Goal: Task Accomplishment & Management: Use online tool/utility

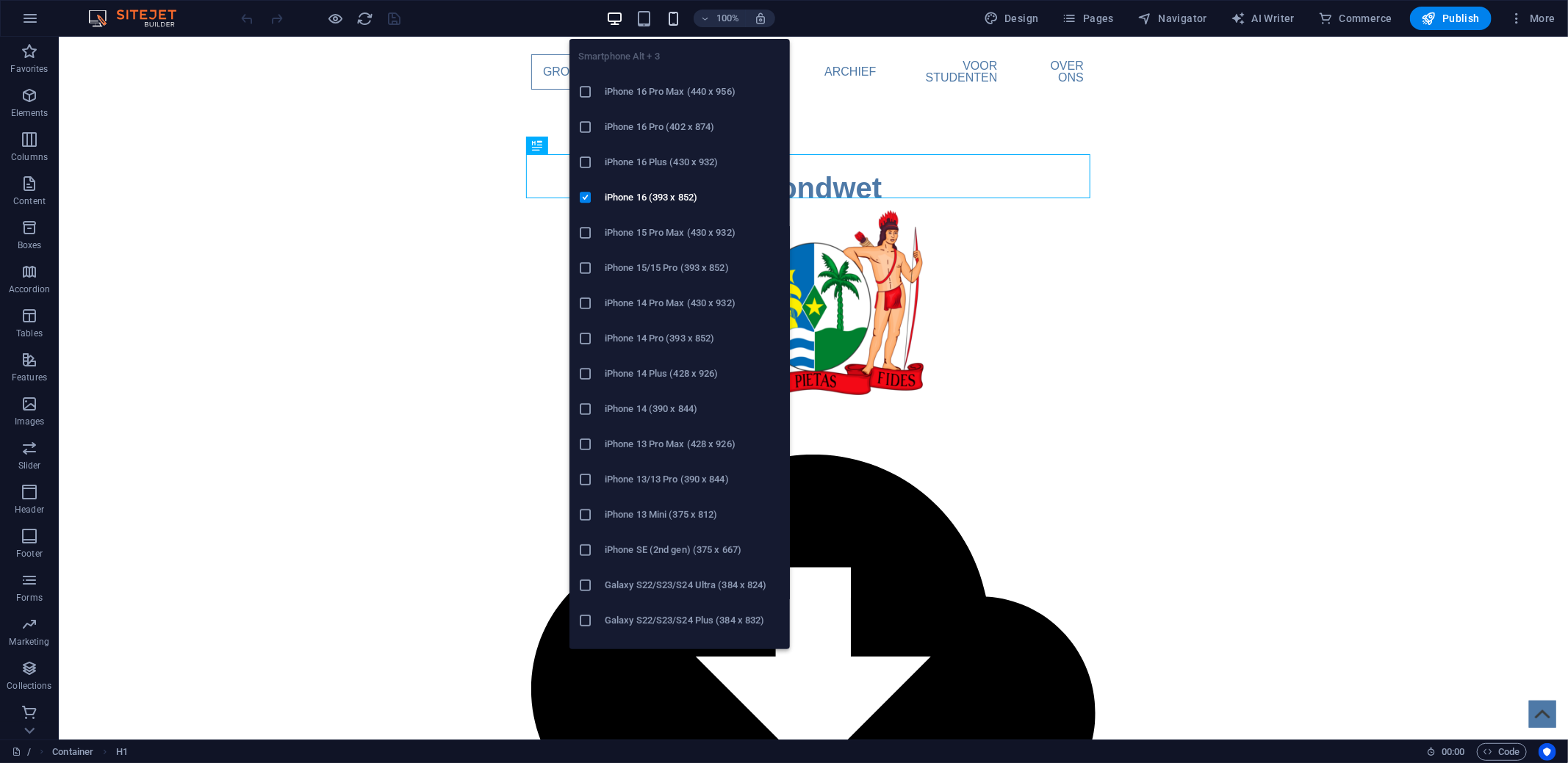
click at [671, 20] on icon "button" at bounding box center [673, 18] width 17 height 17
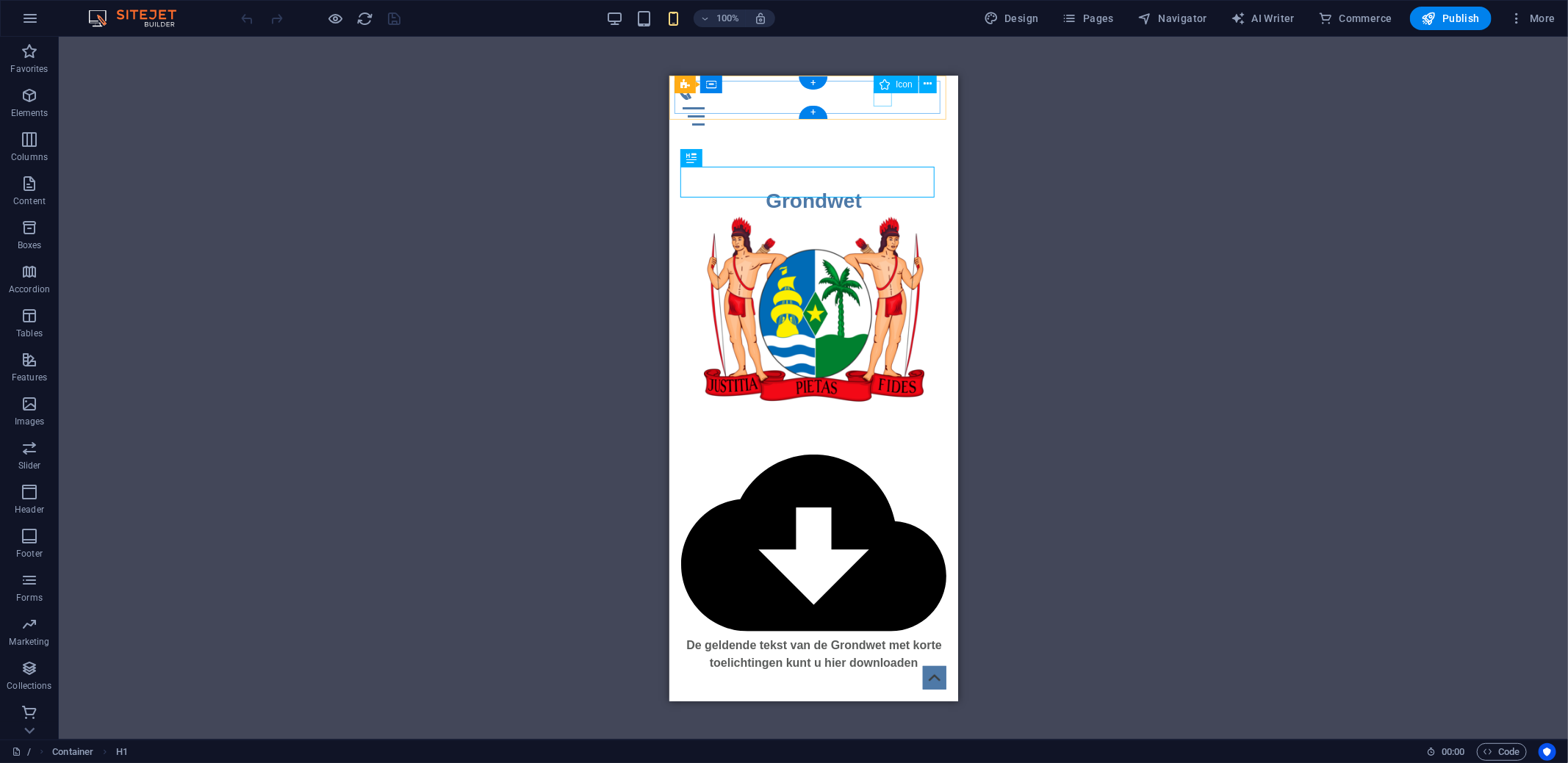
click at [880, 97] on figure at bounding box center [807, 90] width 265 height 18
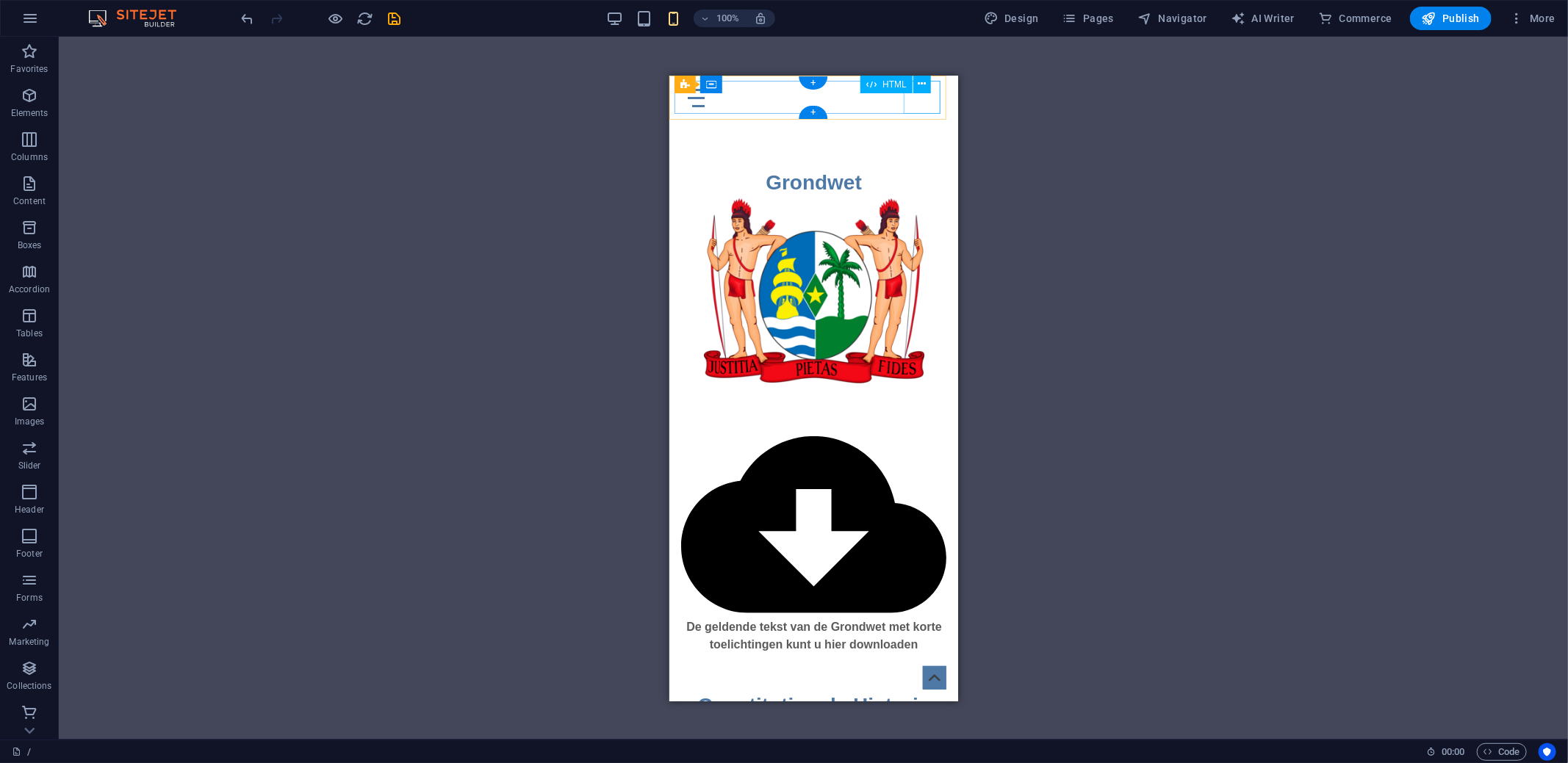
click at [925, 97] on div "Menu" at bounding box center [813, 97] width 277 height 33
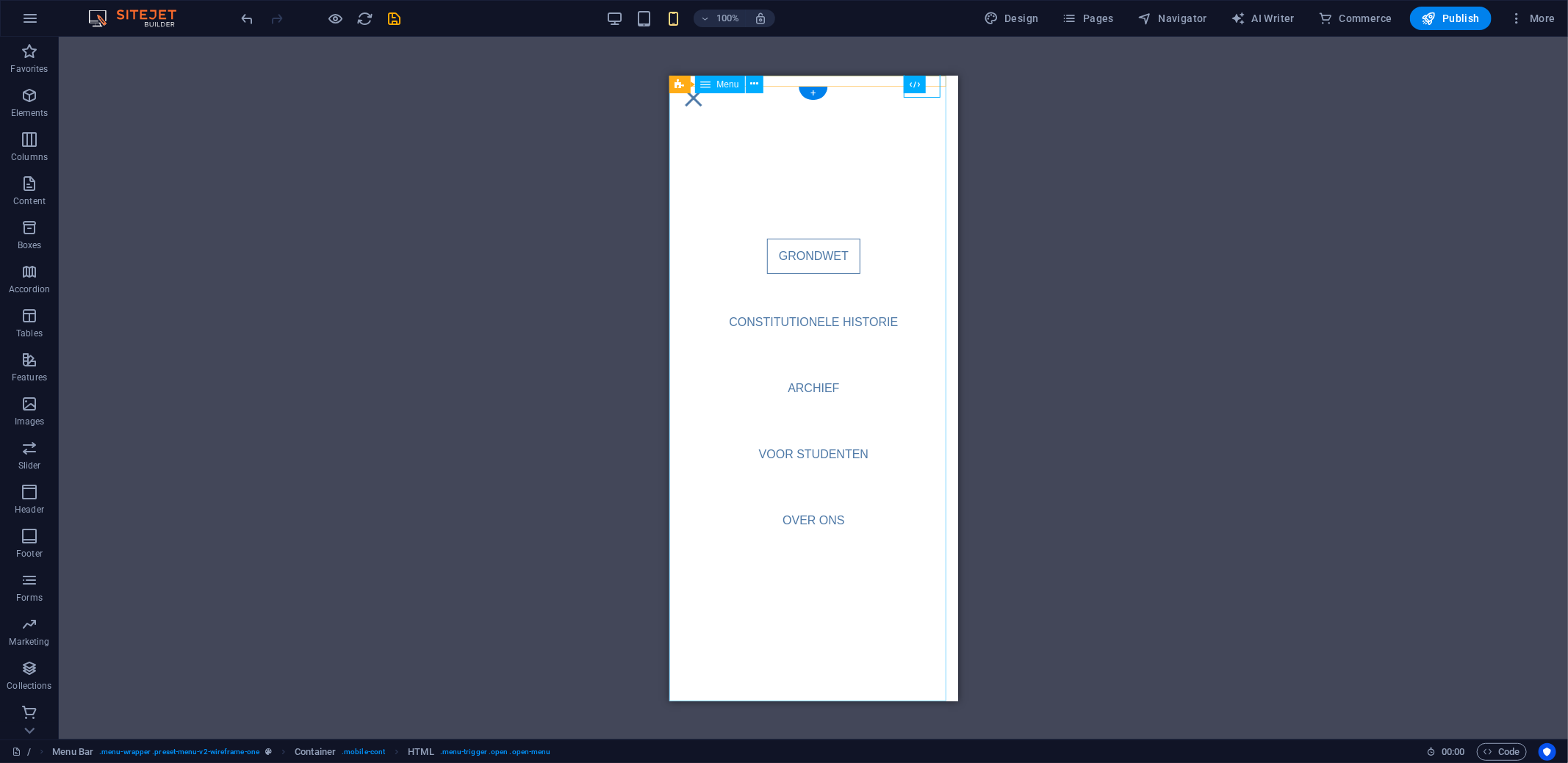
click at [809, 259] on nav "Grondwet Constitutionele Historie Archief Voor Studenten Over ons" at bounding box center [812, 387] width 289 height 626
select select
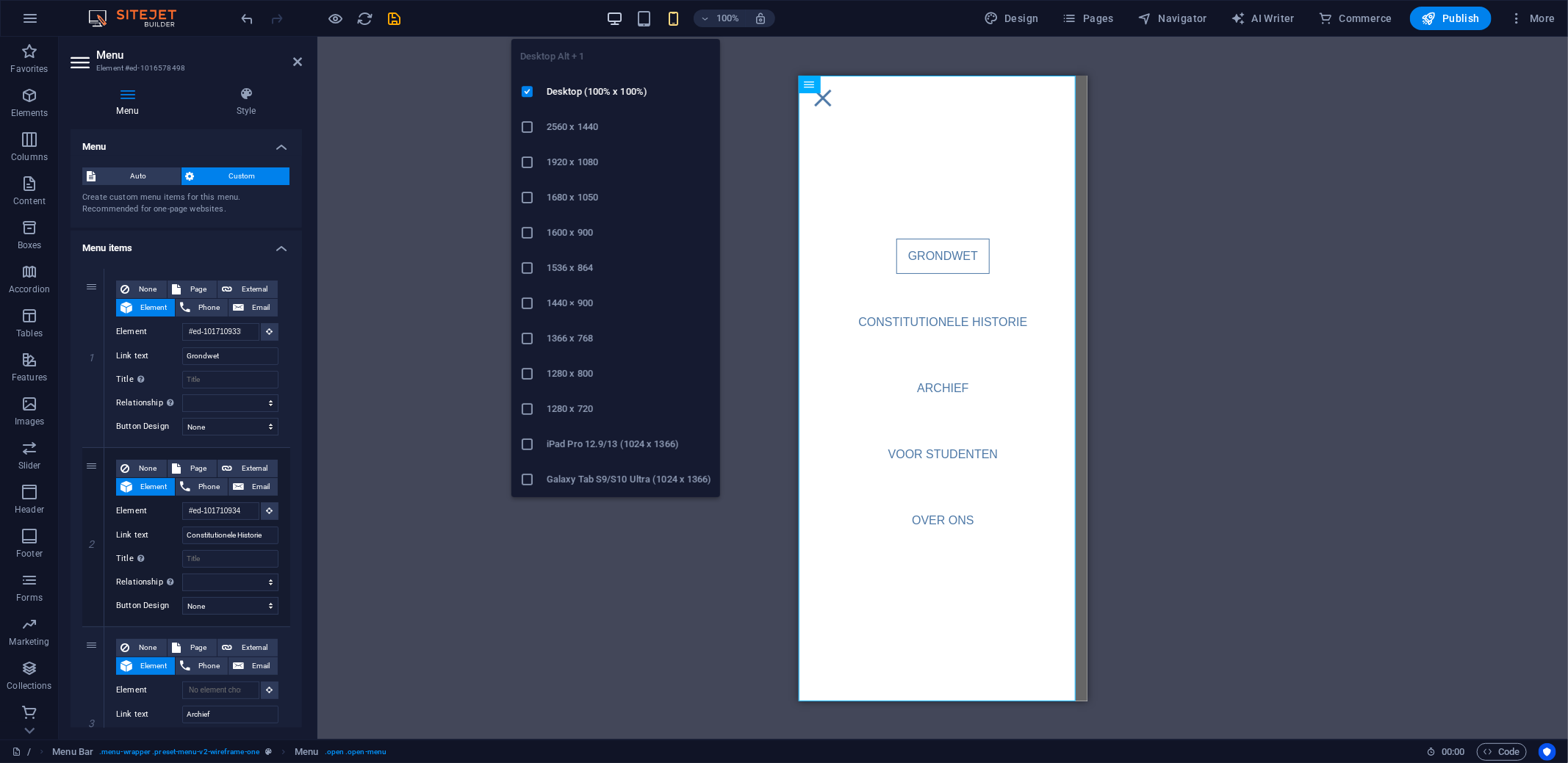
click at [616, 15] on icon "button" at bounding box center [615, 18] width 17 height 17
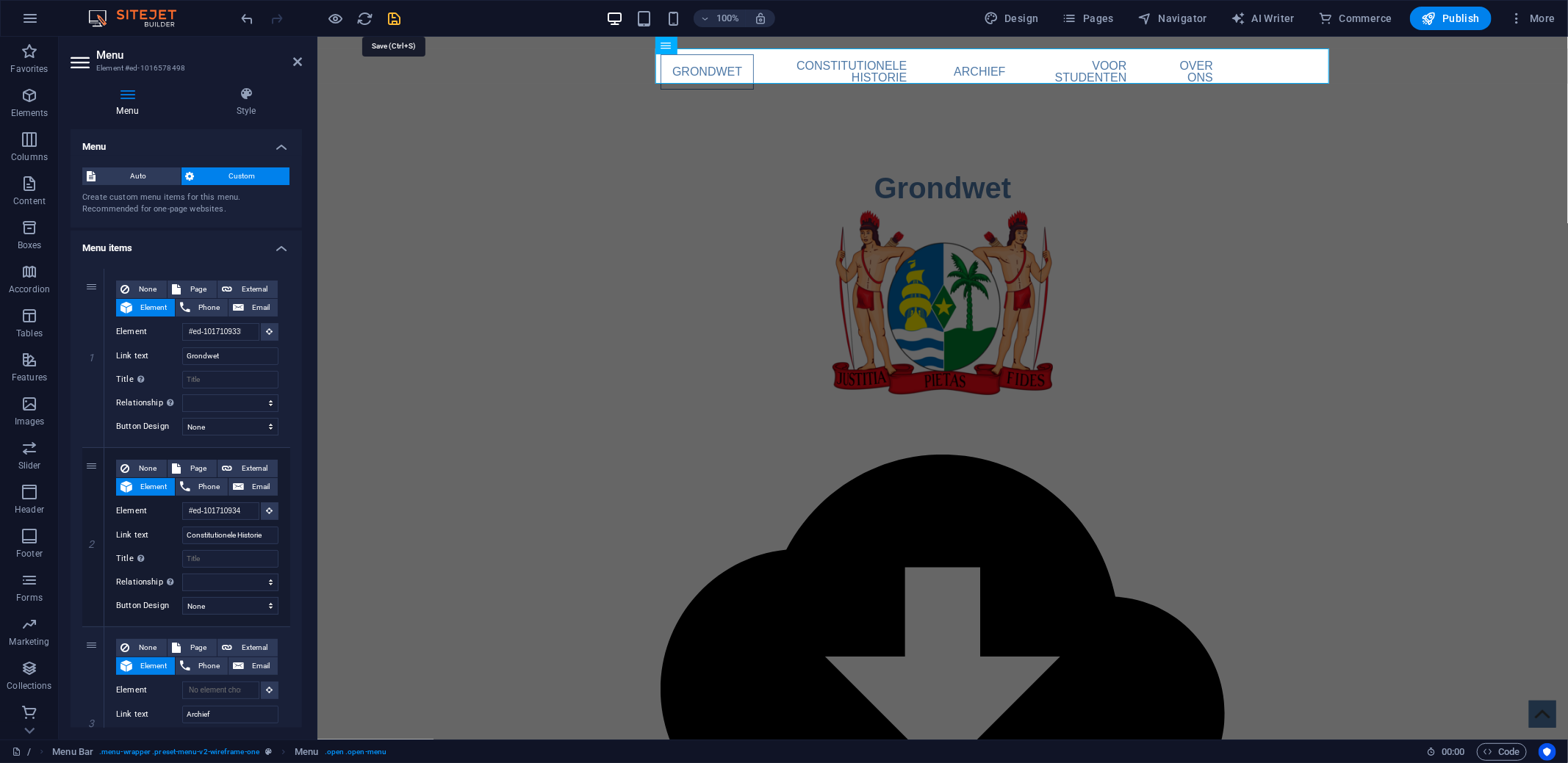
click at [397, 14] on icon "save" at bounding box center [394, 18] width 17 height 17
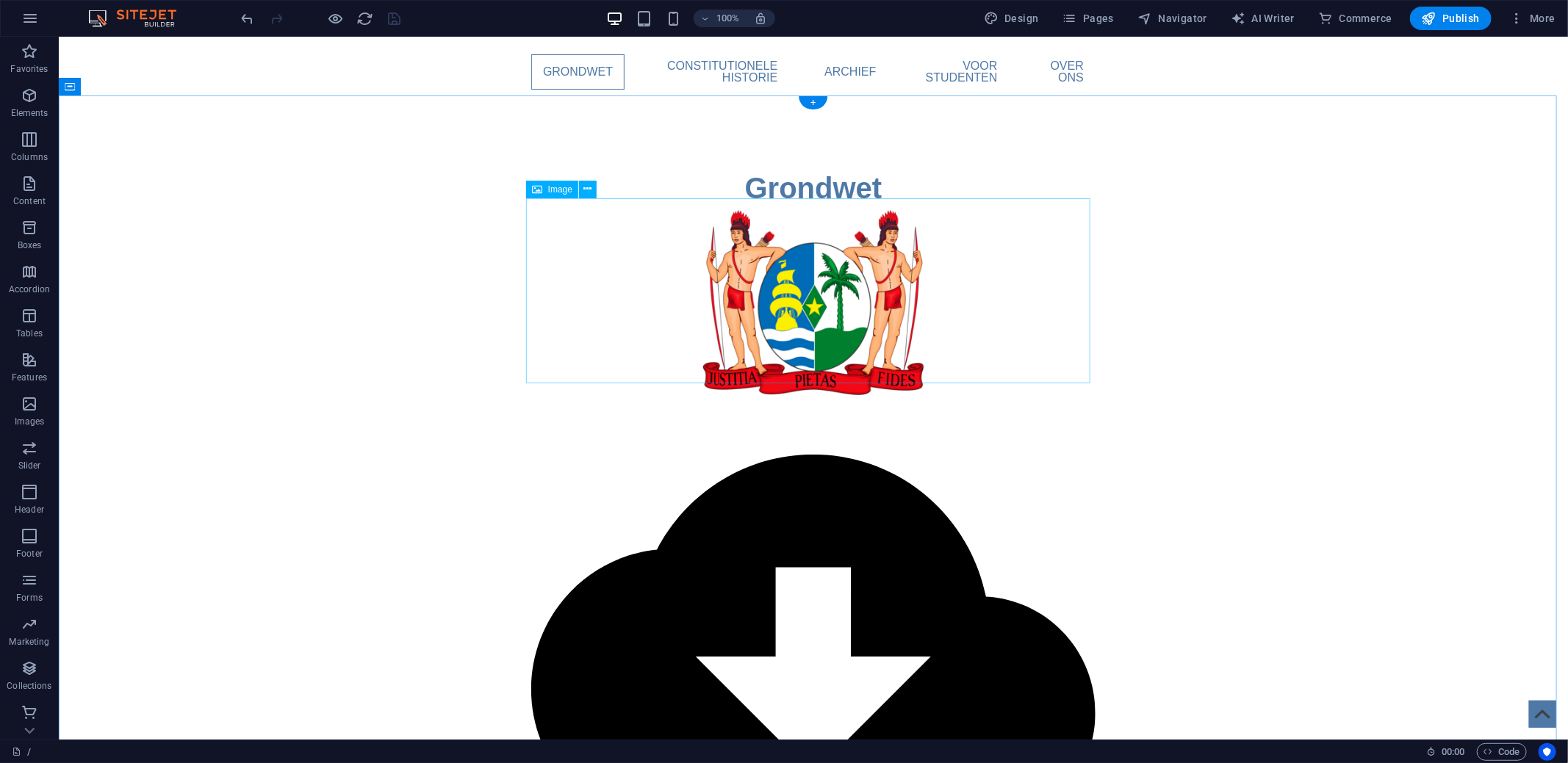
click at [813, 260] on figure at bounding box center [812, 301] width 565 height 185
select select "px"
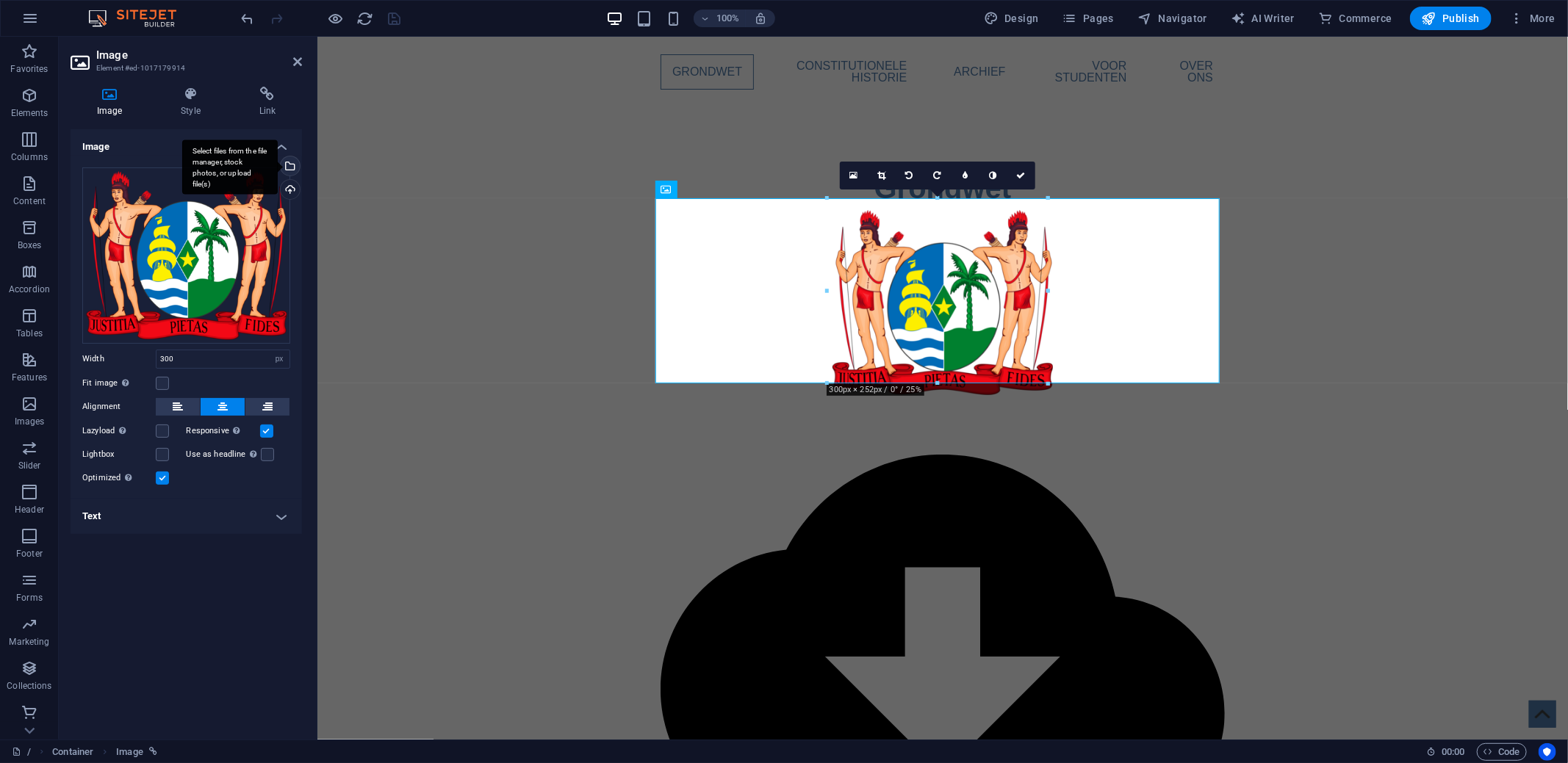
click at [296, 169] on div "Select files from the file manager, stock photos, or upload file(s)" at bounding box center [289, 168] width 22 height 22
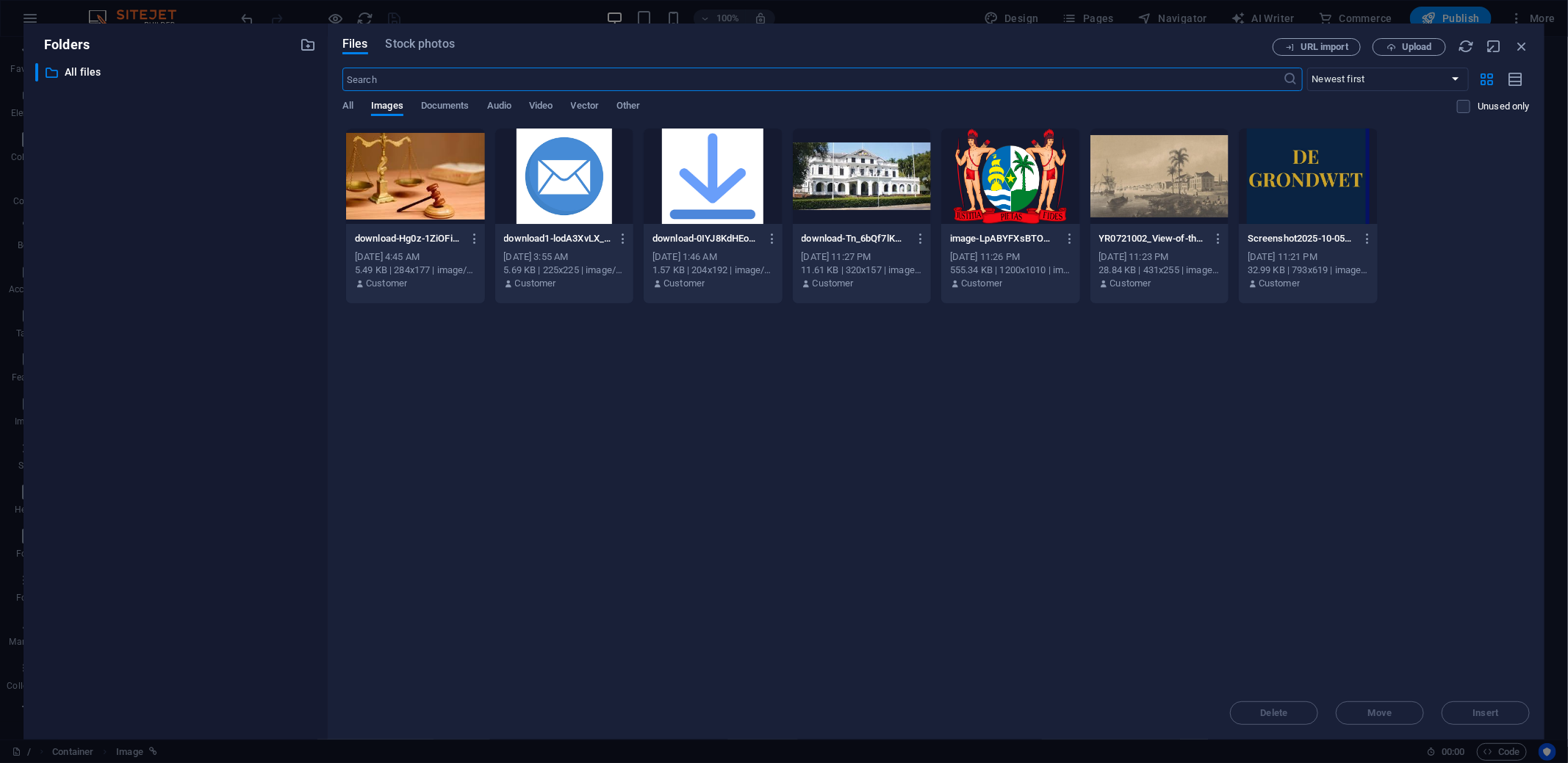
click at [1294, 167] on div at bounding box center [1308, 176] width 138 height 96
click at [1294, 167] on div "1" at bounding box center [1308, 176] width 138 height 96
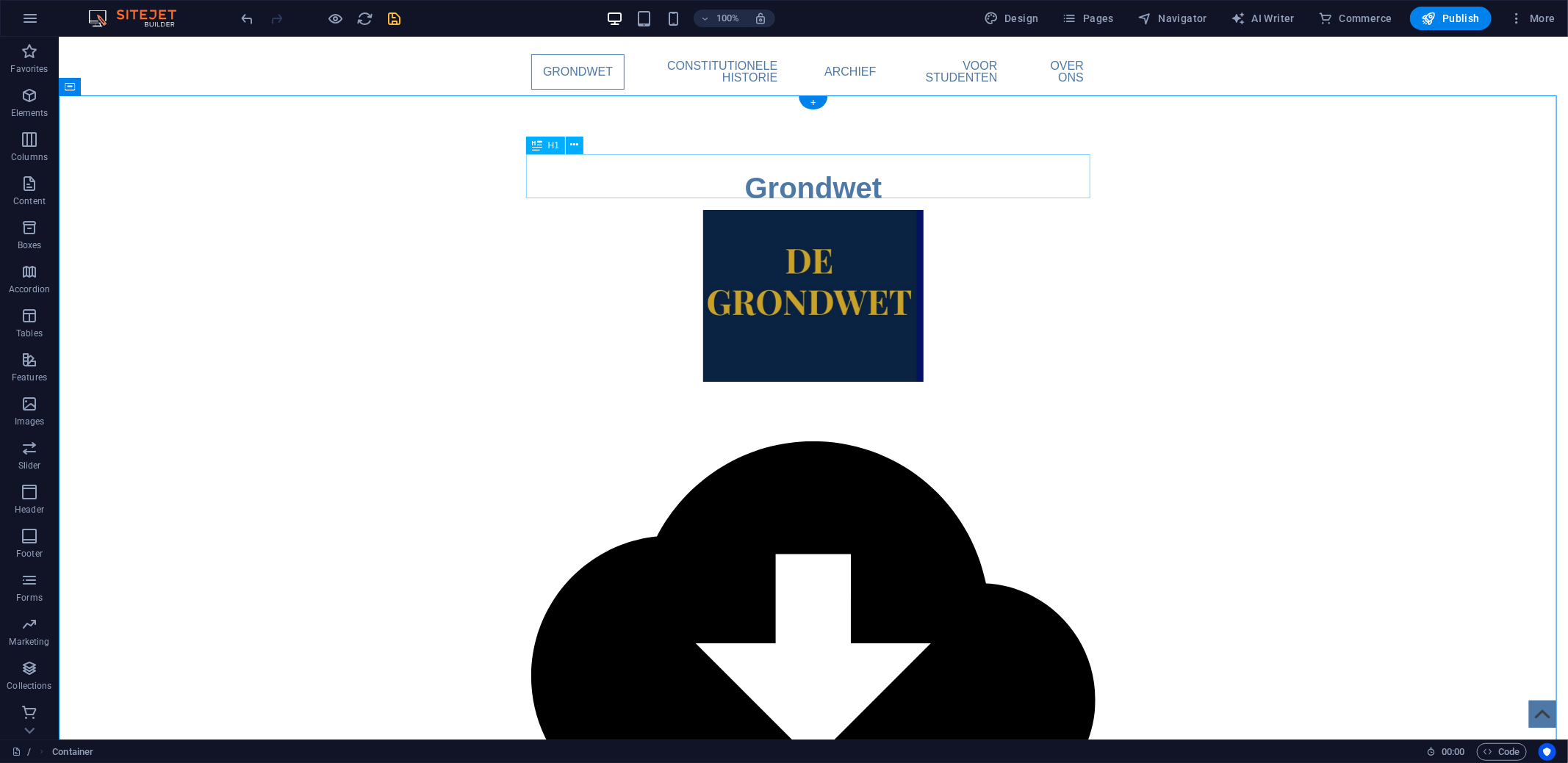
click at [807, 184] on div "Grondwet" at bounding box center [812, 188] width 565 height 44
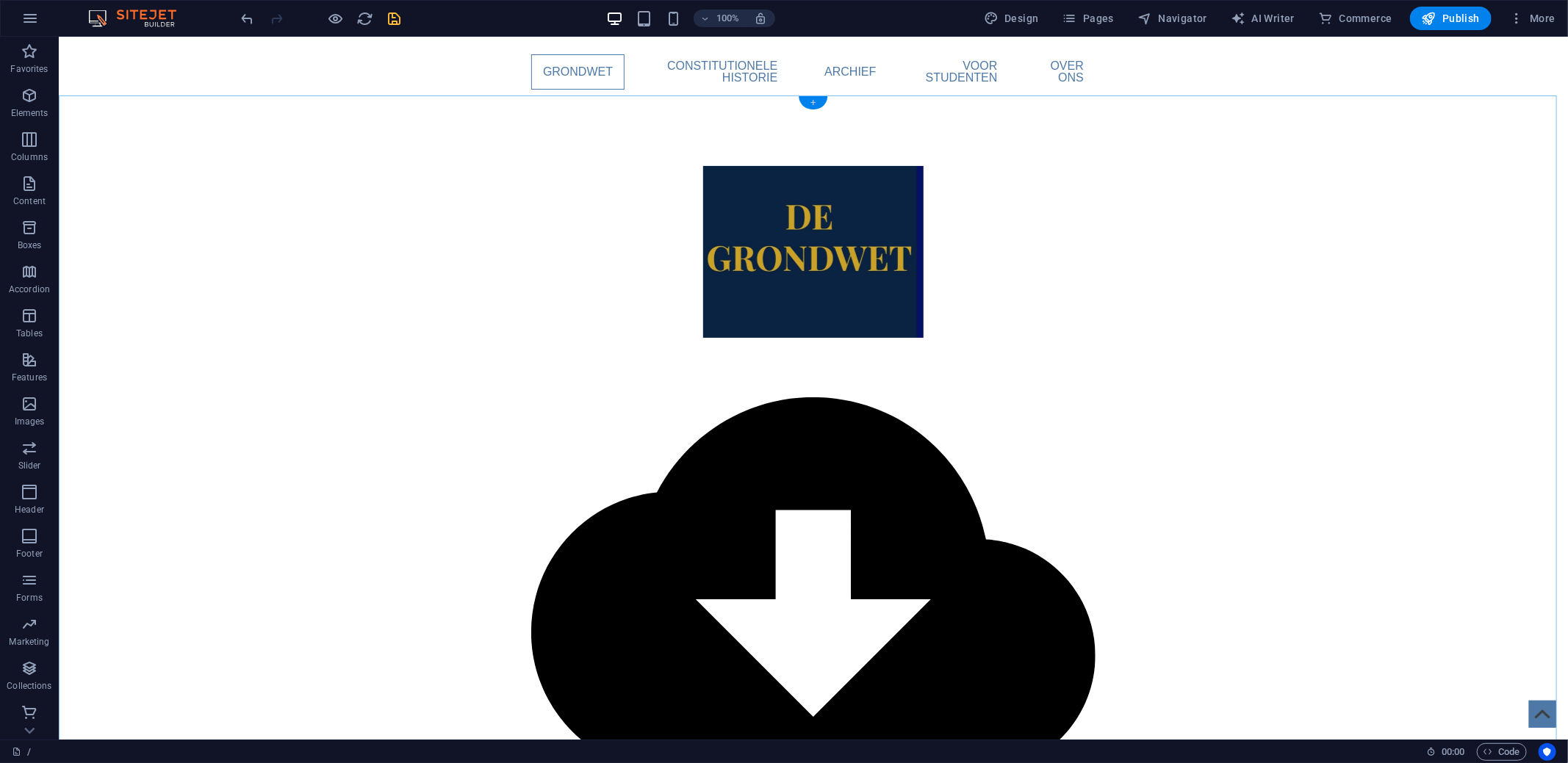
click at [815, 101] on div "+" at bounding box center [812, 103] width 28 height 14
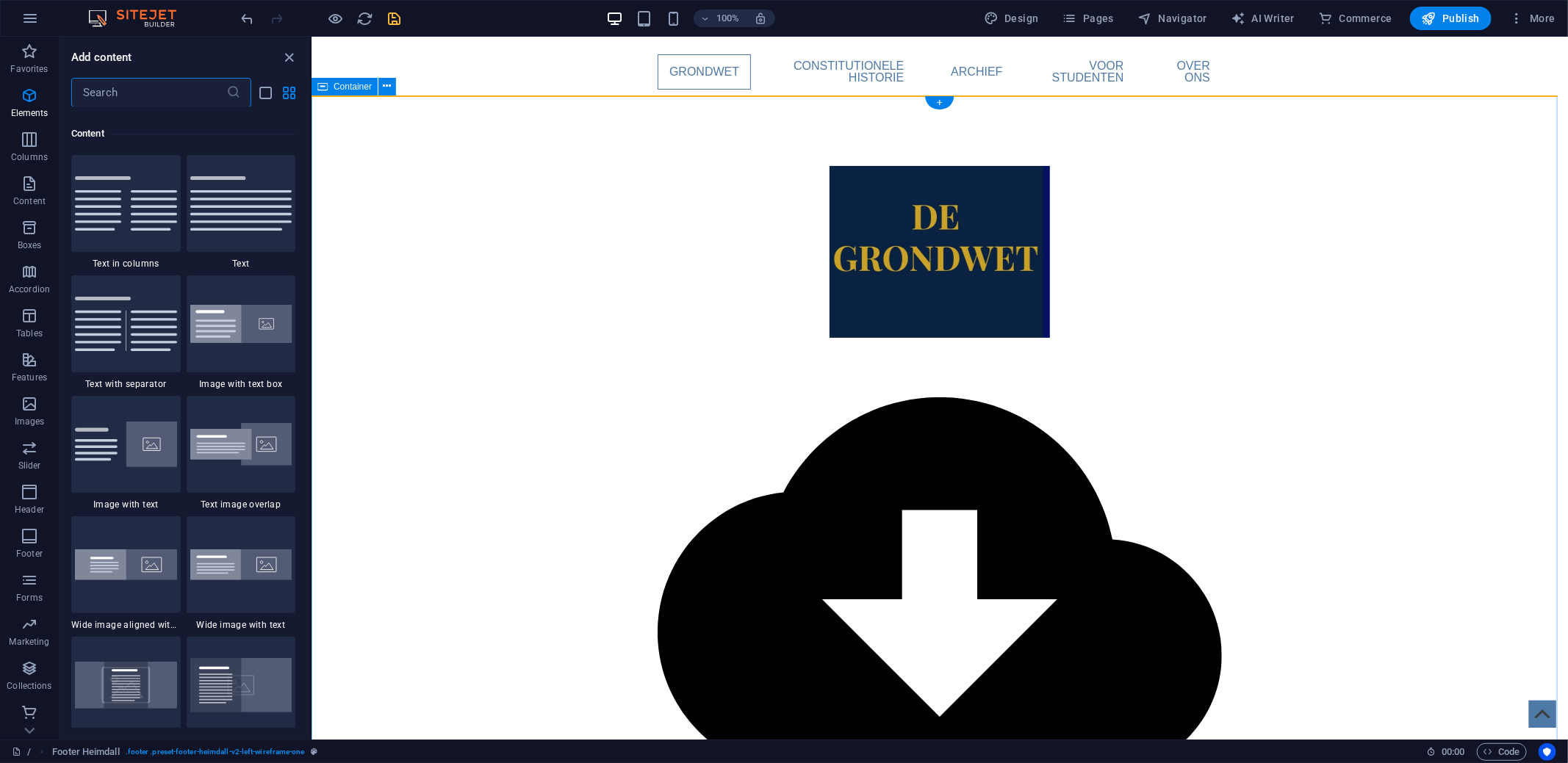
scroll to position [2569, 0]
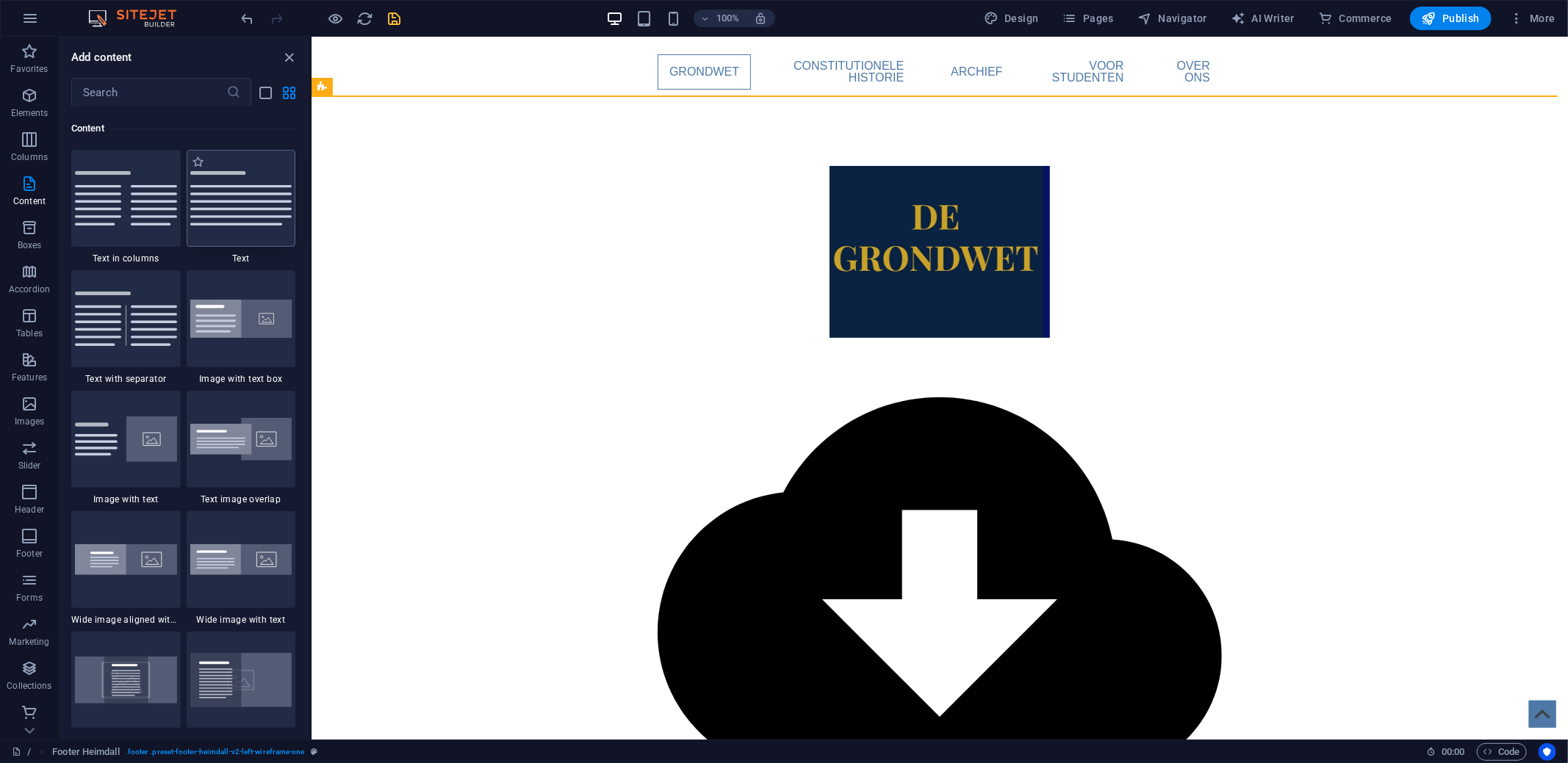
click at [269, 199] on img at bounding box center [241, 198] width 102 height 55
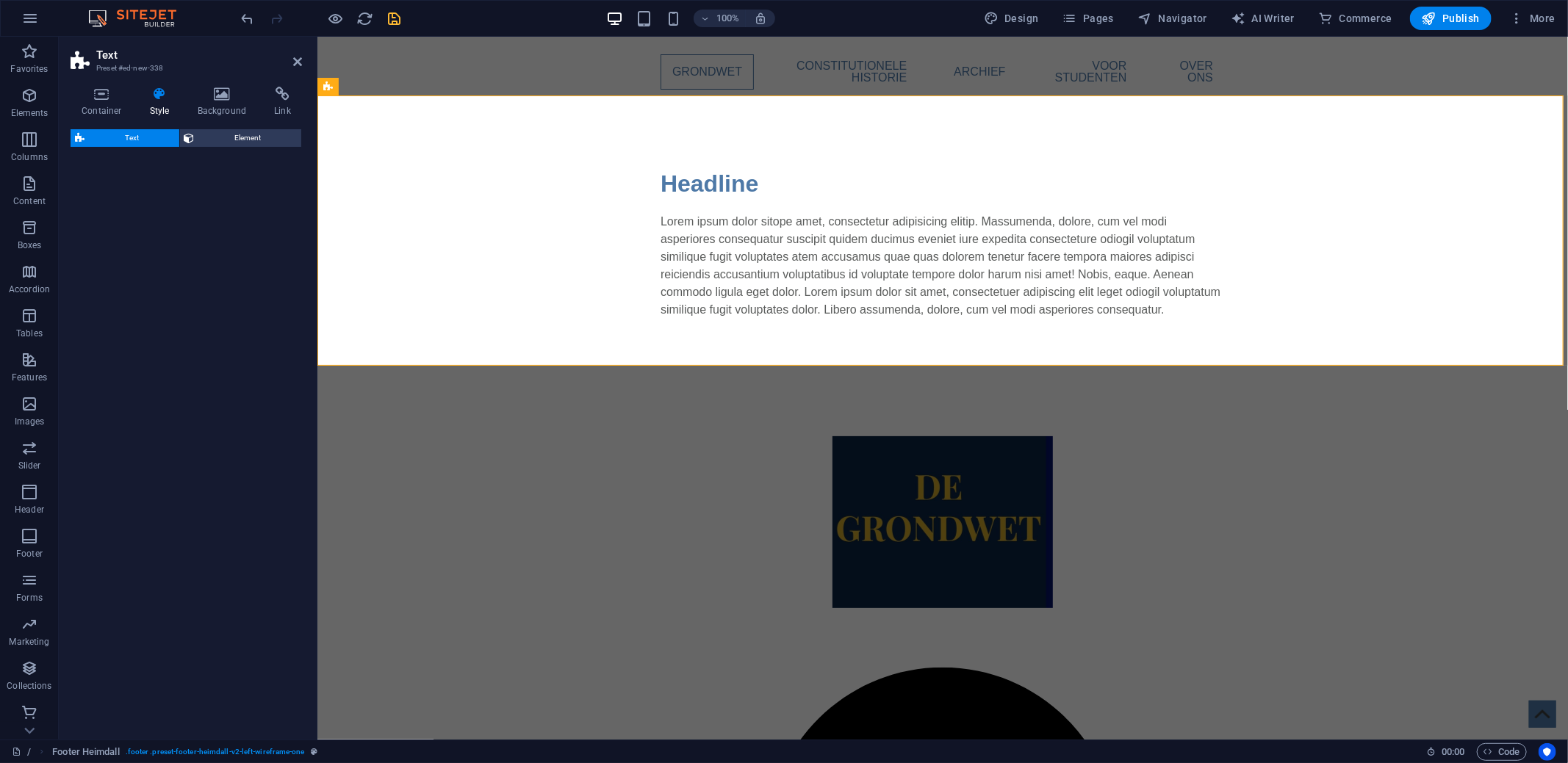
select select "preset-text-v2-default"
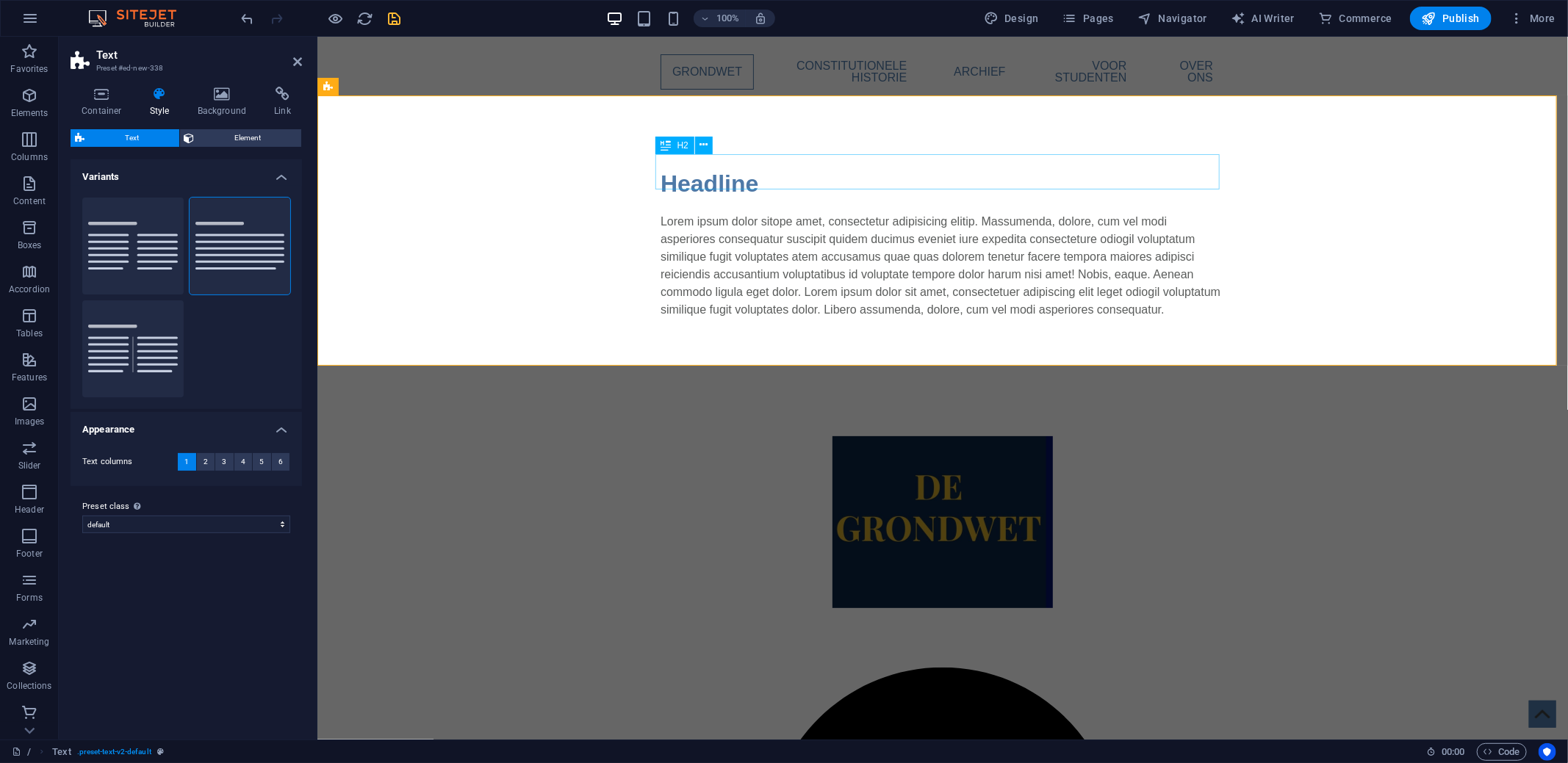
click at [692, 185] on div "Headline" at bounding box center [942, 183] width 565 height 36
click at [724, 175] on div "Headline" at bounding box center [942, 183] width 565 height 36
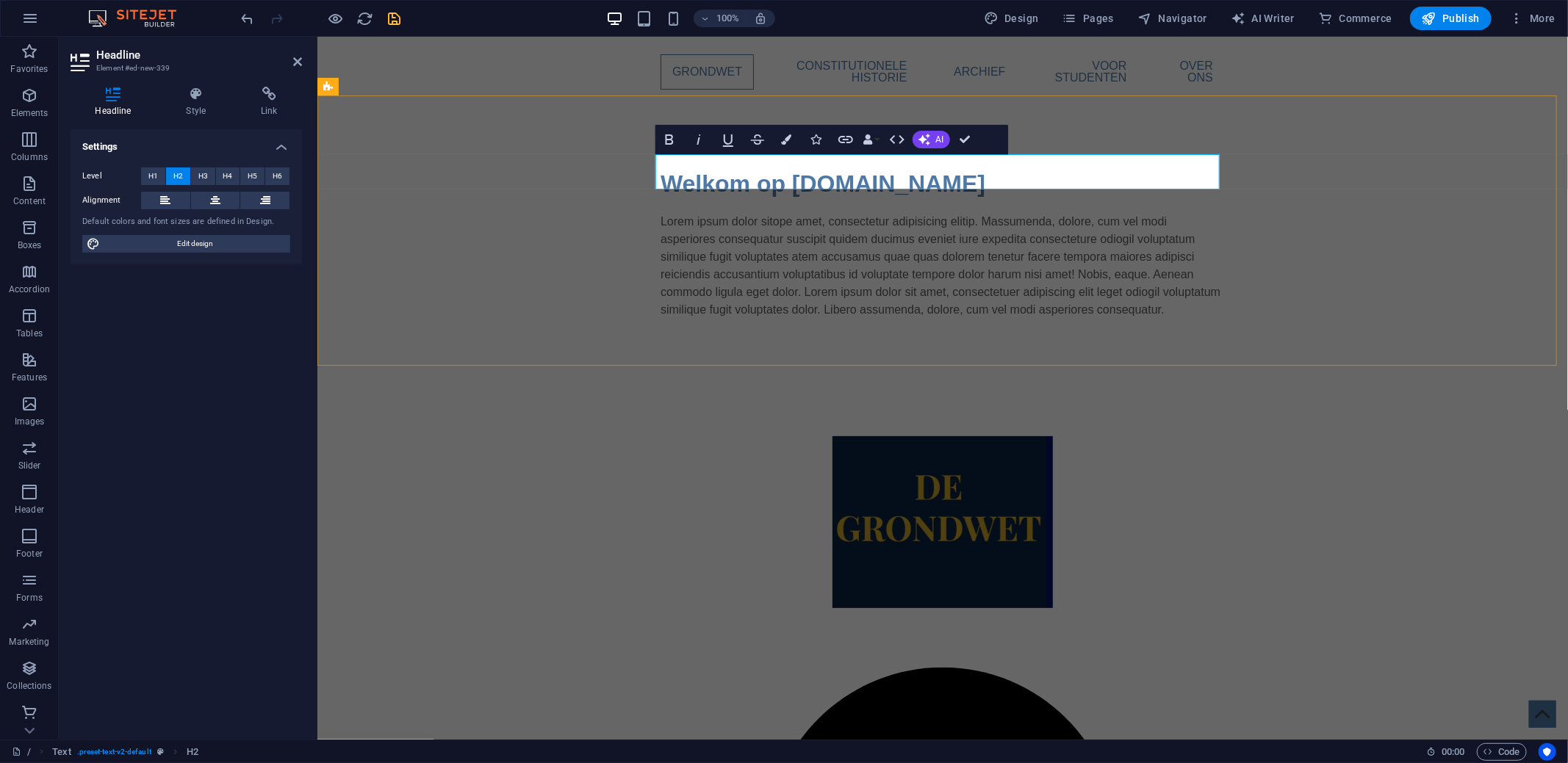
click at [759, 174] on h2 "Welkom op [DOMAIN_NAME]" at bounding box center [942, 183] width 565 height 36
click at [761, 239] on div "Lorem ipsum dolor sitope amet, consectetur adipisicing elitip. Massumenda, dolo…" at bounding box center [942, 265] width 565 height 106
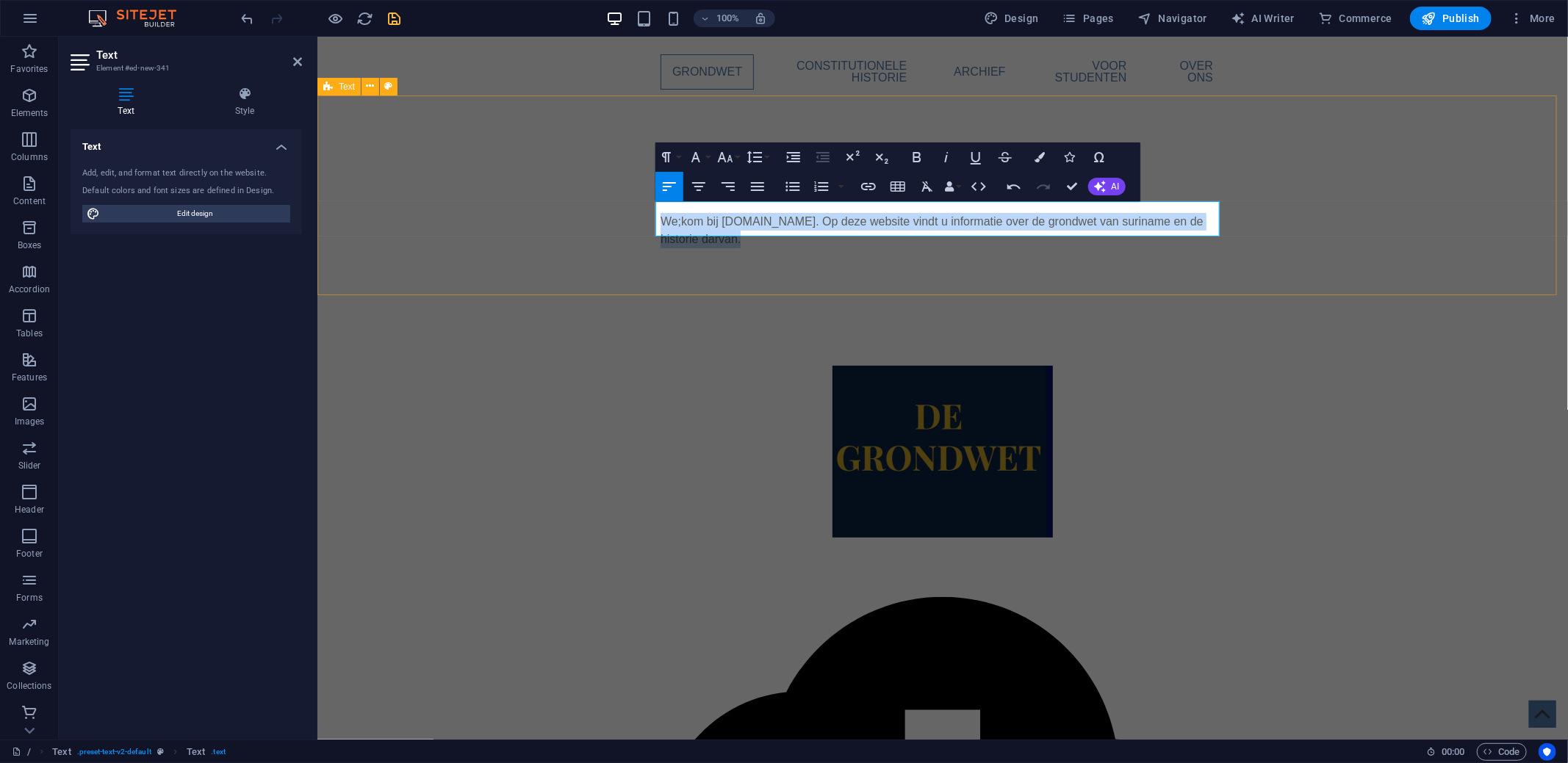
copy p "We;kom bij [DOMAIN_NAME]. Op deze website vindt u informatie over de grondwet v…"
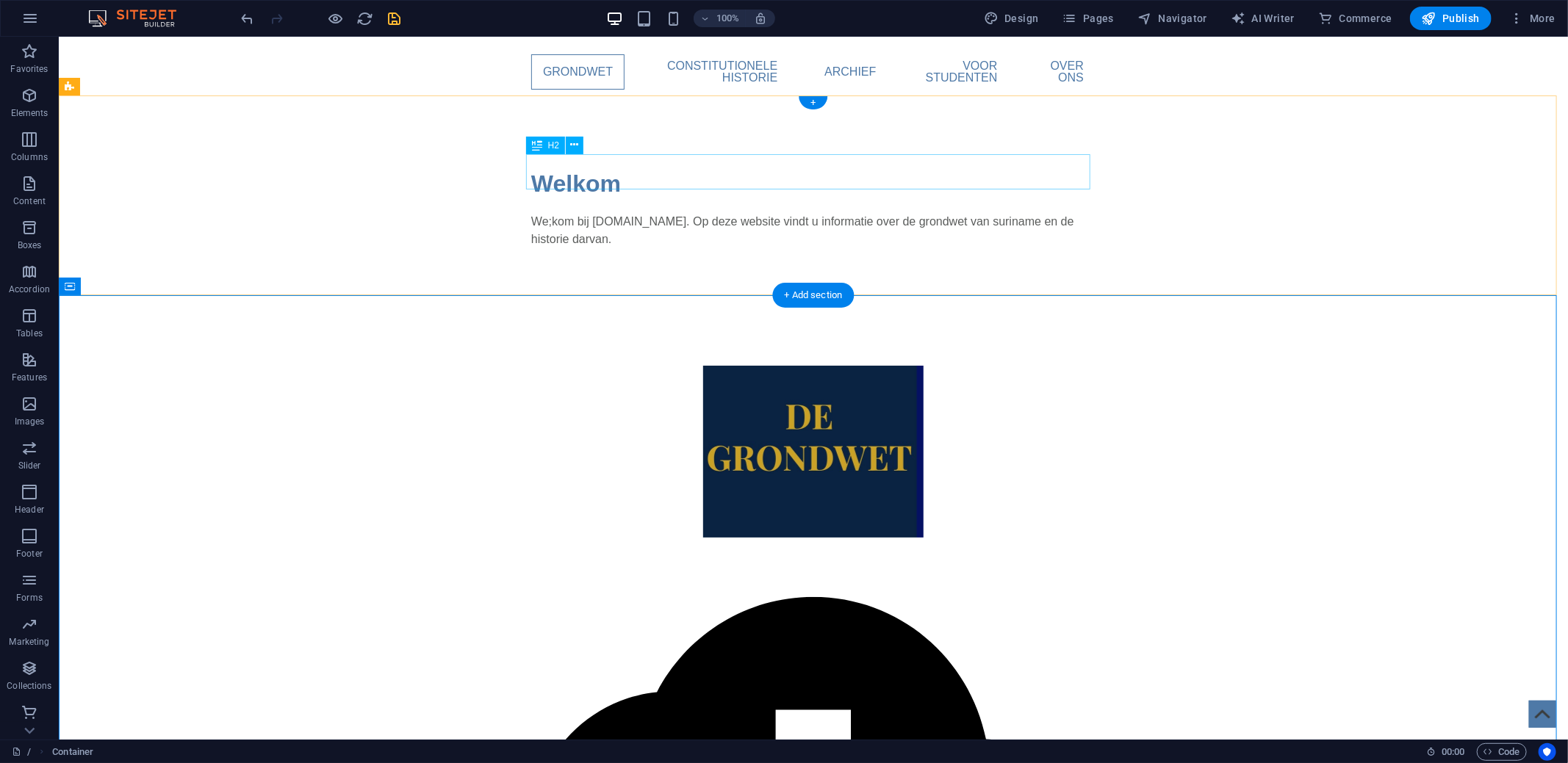
click at [557, 166] on div "Welkom" at bounding box center [812, 183] width 565 height 36
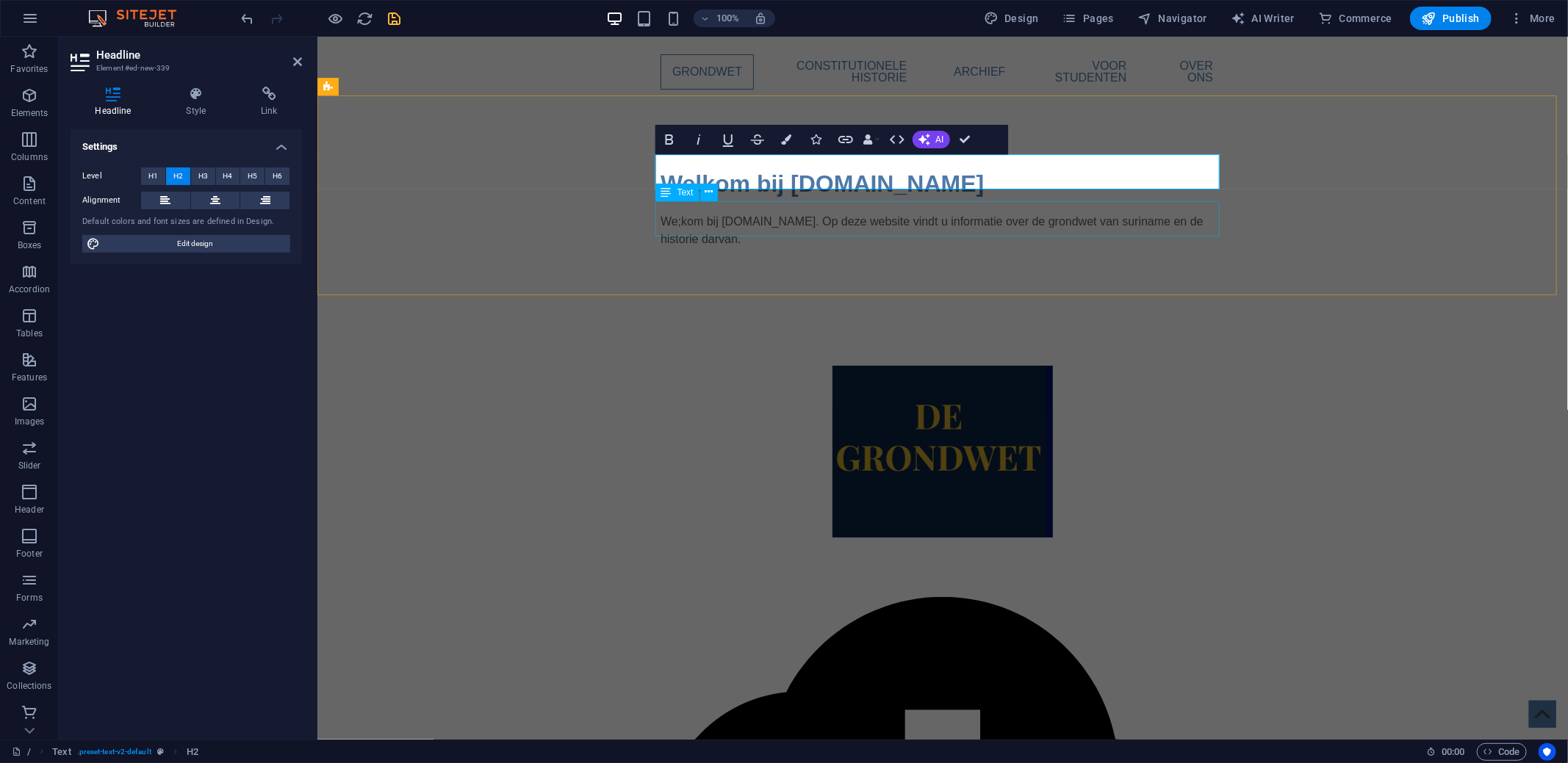
click at [688, 212] on div "We;kom bij [DOMAIN_NAME]. Op deze website vindt u informatie over de grondwet v…" at bounding box center [942, 229] width 565 height 36
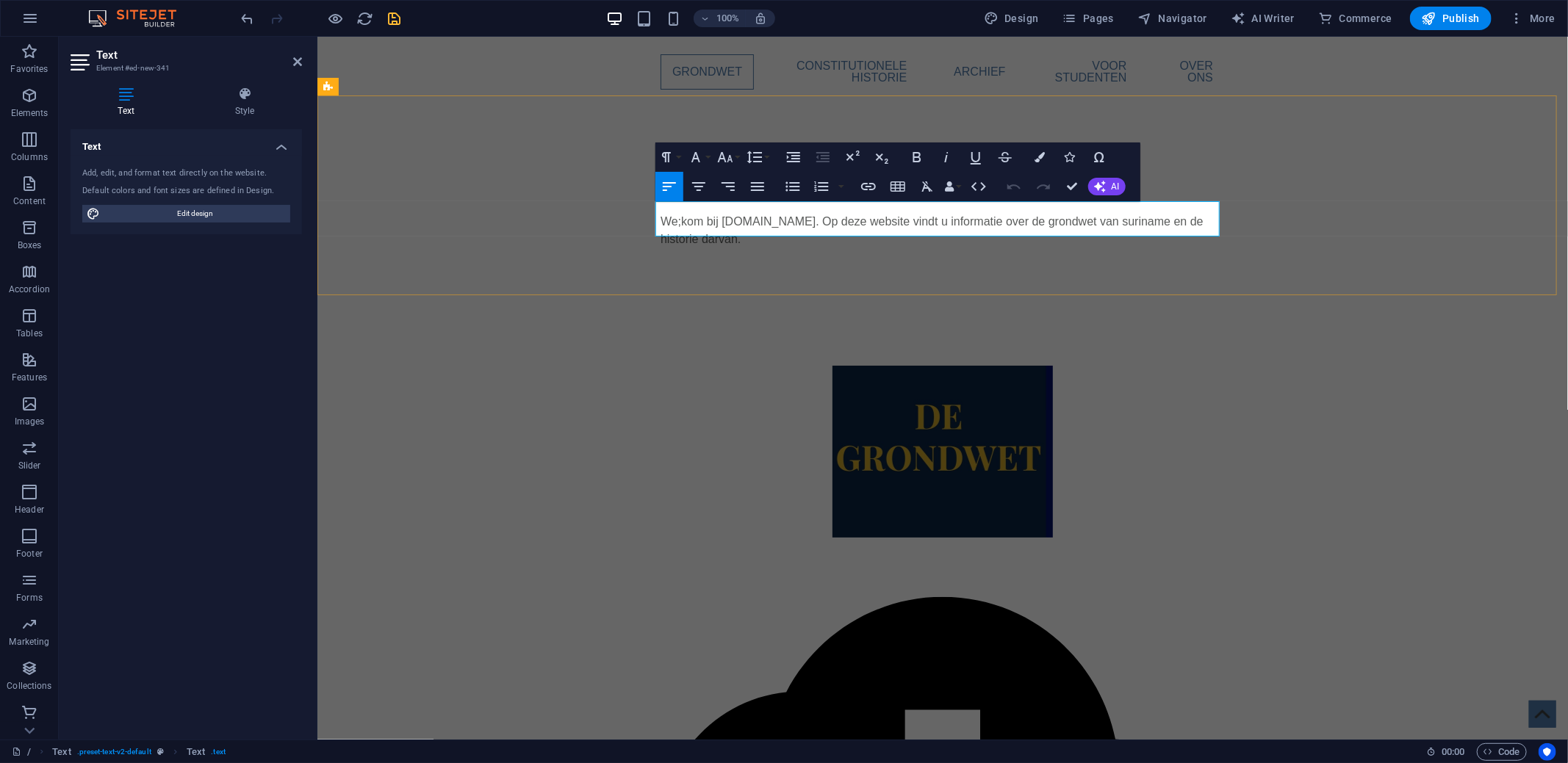
click at [696, 212] on p "We;kom bij [DOMAIN_NAME]. Op deze website vindt u informatie over de grondwet v…" at bounding box center [942, 229] width 565 height 36
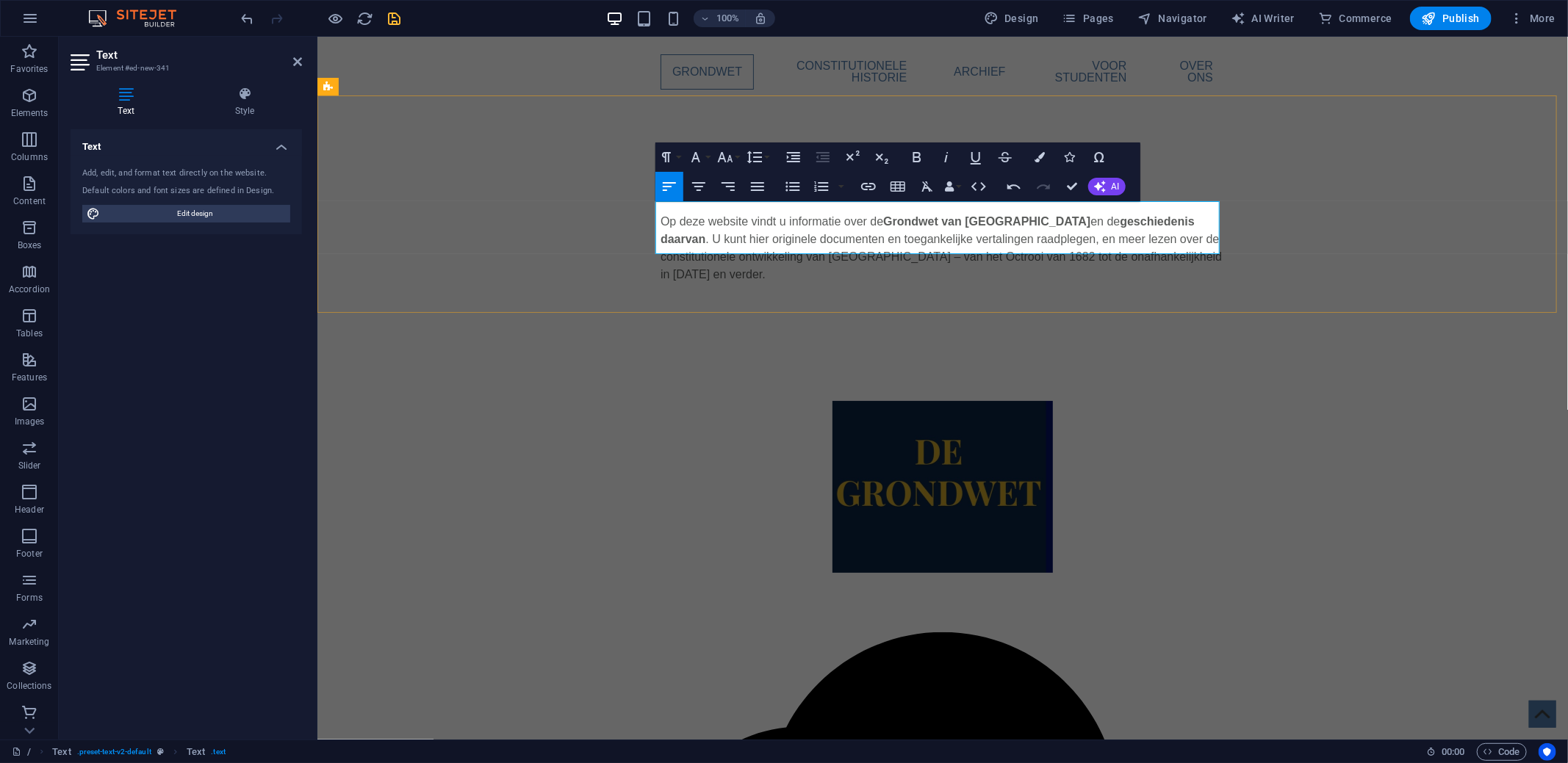
click at [895, 236] on p "Op deze website vindt u informatie over de [GEOGRAPHIC_DATA] van [GEOGRAPHIC_DA…" at bounding box center [942, 247] width 565 height 70
